Goal: Information Seeking & Learning: Find specific page/section

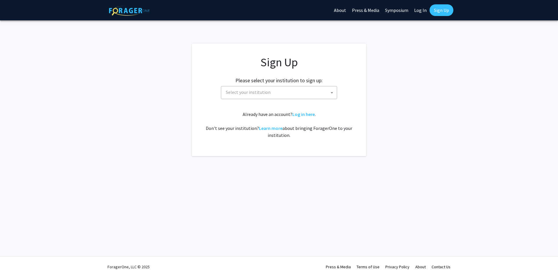
click at [314, 94] on span "Select your institution" at bounding box center [279, 92] width 113 height 12
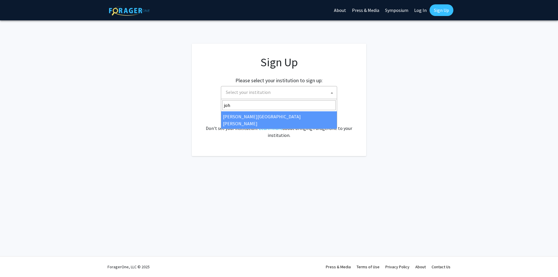
type input "joh"
select select "1"
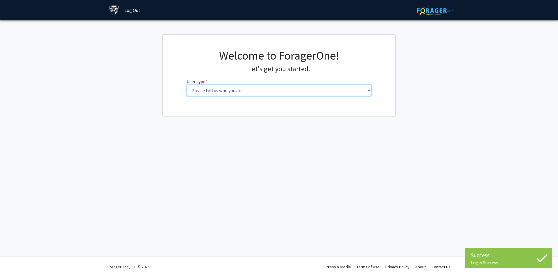
click at [322, 90] on select "Please tell us who you are Undergraduate Student Master's Student Doctoral Cand…" at bounding box center [279, 90] width 185 height 11
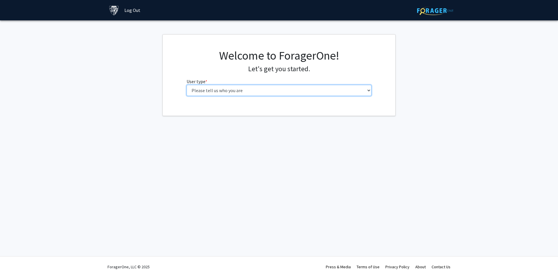
select select "2: masters"
click at [187, 85] on select "Please tell us who you are Undergraduate Student Master's Student Doctoral Cand…" at bounding box center [279, 90] width 185 height 11
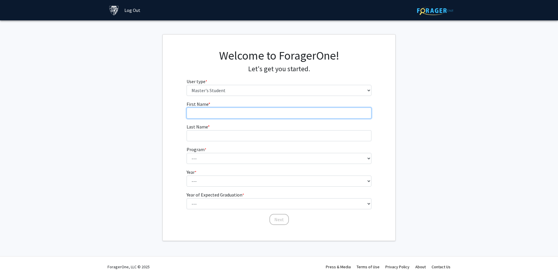
click at [208, 111] on input "First Name * required" at bounding box center [279, 112] width 185 height 11
type input "Emenji"
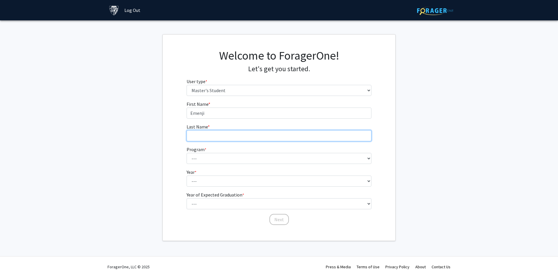
click at [216, 136] on input "Last Name * required" at bounding box center [279, 135] width 185 height 11
type input "Muanya"
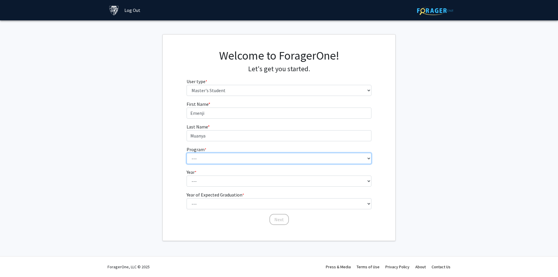
click at [235, 158] on select "--- Anatomy Education Applied and Computational Mathematics Applied Biomedical …" at bounding box center [279, 158] width 185 height 11
select select "44: 33"
click at [187, 153] on select "--- Anatomy Education Applied and Computational Mathematics Applied Biomedical …" at bounding box center [279, 158] width 185 height 11
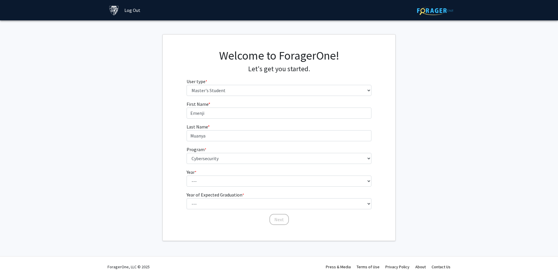
click at [220, 187] on form "First Name * required Emenji Last Name * required Muanya Program * required ---…" at bounding box center [279, 160] width 185 height 119
click at [218, 182] on select "--- First Year Second Year" at bounding box center [279, 180] width 185 height 11
select select "1: first_year"
click at [187, 175] on select "--- First Year Second Year" at bounding box center [279, 180] width 185 height 11
click at [215, 181] on select "--- First Year Second Year" at bounding box center [279, 180] width 185 height 11
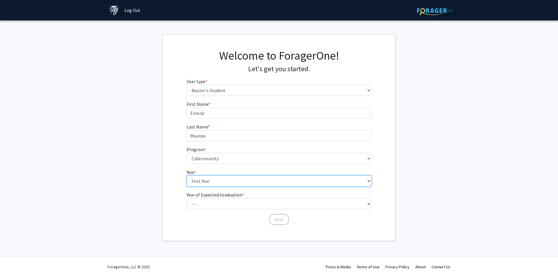
click at [187, 175] on select "--- First Year Second Year" at bounding box center [279, 180] width 185 height 11
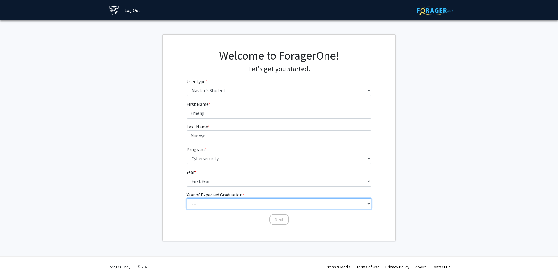
click at [218, 202] on select "--- 2025 2026 2027 2028 2029 2030 2031 2032 2033 2034" at bounding box center [279, 203] width 185 height 11
click at [128, 164] on fg-get-started "Welcome to ForagerOne! Let's get you started. User type * required Please tell …" at bounding box center [279, 137] width 558 height 207
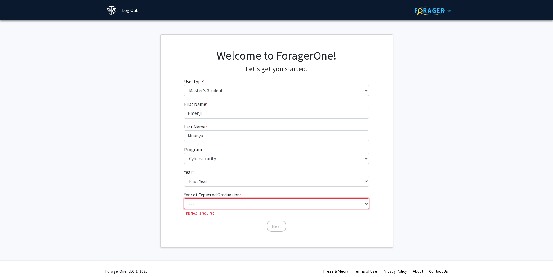
click at [213, 202] on select "--- 2025 2026 2027 2028 2029 2030 2031 2032 2033 2034" at bounding box center [276, 203] width 185 height 11
select select "6: 2030"
click at [186, 198] on select "--- 2025 2026 2027 2028 2029 2030 2031 2032 2033 2034" at bounding box center [276, 203] width 185 height 11
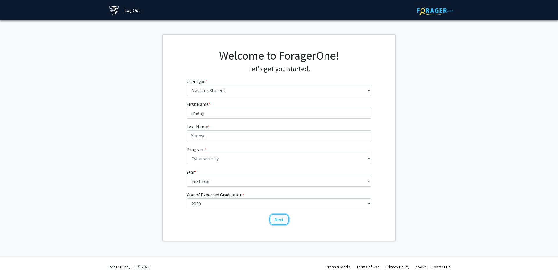
click at [280, 215] on button "Next" at bounding box center [278, 219] width 19 height 11
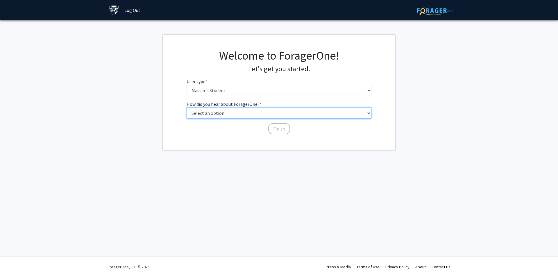
click at [243, 113] on select "Select an option Peer/student recommendation Faculty/staff recommendation Unive…" at bounding box center [279, 112] width 185 height 11
select select "3: university_website"
click at [187, 107] on select "Select an option Peer/student recommendation Faculty/staff recommendation Unive…" at bounding box center [279, 112] width 185 height 11
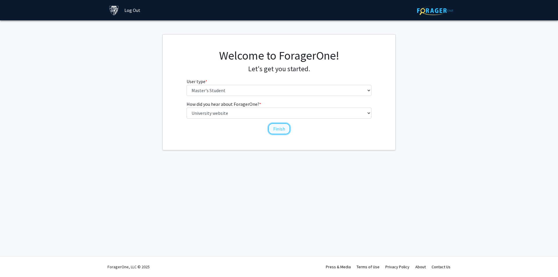
click at [273, 130] on button "Finish" at bounding box center [279, 128] width 22 height 11
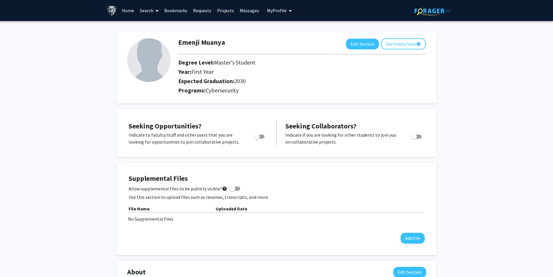
click at [201, 11] on link "Requests" at bounding box center [202, 10] width 24 height 20
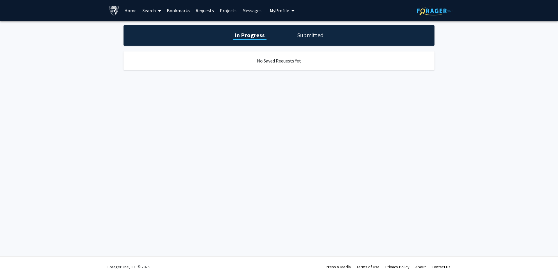
click at [225, 12] on link "Projects" at bounding box center [228, 10] width 23 height 20
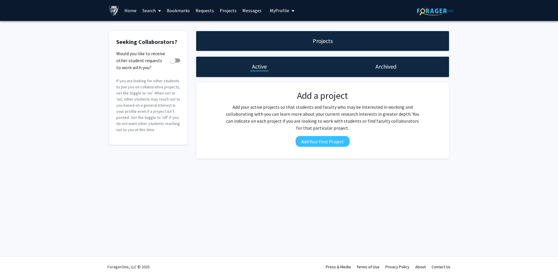
click at [244, 12] on link "Messages" at bounding box center [251, 10] width 25 height 20
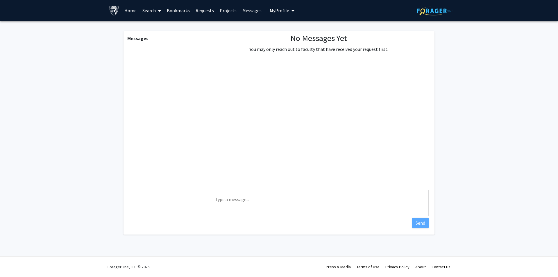
click at [173, 10] on link "Bookmarks" at bounding box center [178, 10] width 29 height 20
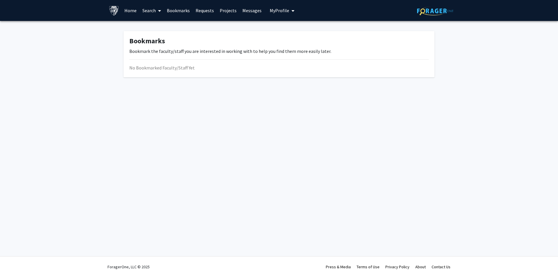
click at [197, 10] on link "Requests" at bounding box center [205, 10] width 24 height 20
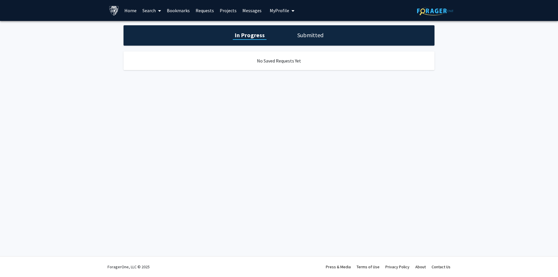
click at [155, 11] on link "Search" at bounding box center [151, 10] width 24 height 20
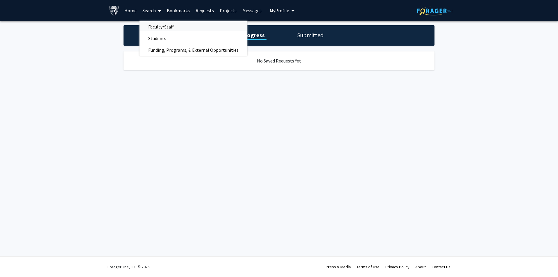
click at [157, 25] on span "Faculty/Staff" at bounding box center [160, 27] width 43 height 12
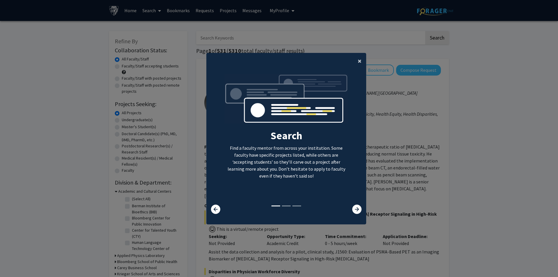
click at [358, 57] on span "×" at bounding box center [360, 60] width 4 height 9
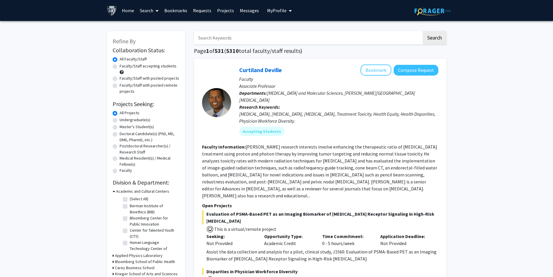
click at [137, 125] on label "Master's Student(s)" at bounding box center [137, 127] width 34 height 6
click at [123, 125] on input "Master's Student(s)" at bounding box center [122, 126] width 4 height 4
radio input "true"
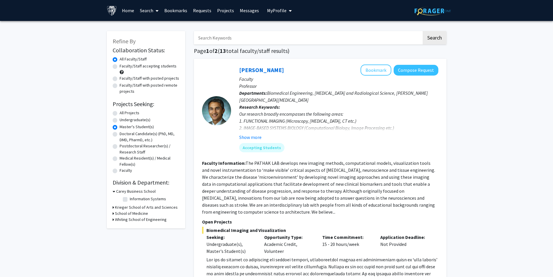
click at [136, 218] on h3 "Whiting School of Engineering" at bounding box center [141, 219] width 52 height 6
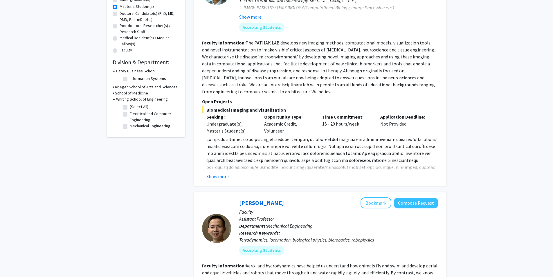
scroll to position [116, 0]
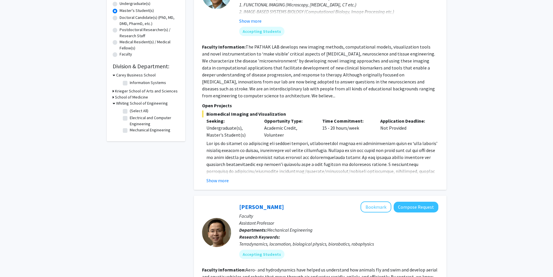
click at [138, 111] on label "(Select All)" at bounding box center [139, 111] width 19 height 6
click at [134, 111] on input "(Select All)" at bounding box center [132, 110] width 4 height 4
checkbox input "true"
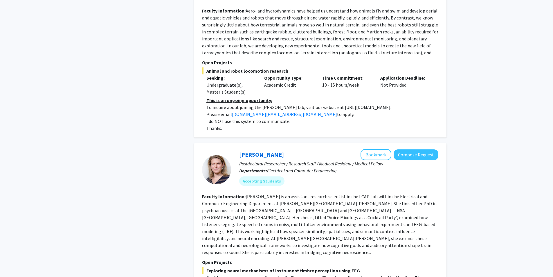
scroll to position [523, 0]
